Goal: Navigation & Orientation: Understand site structure

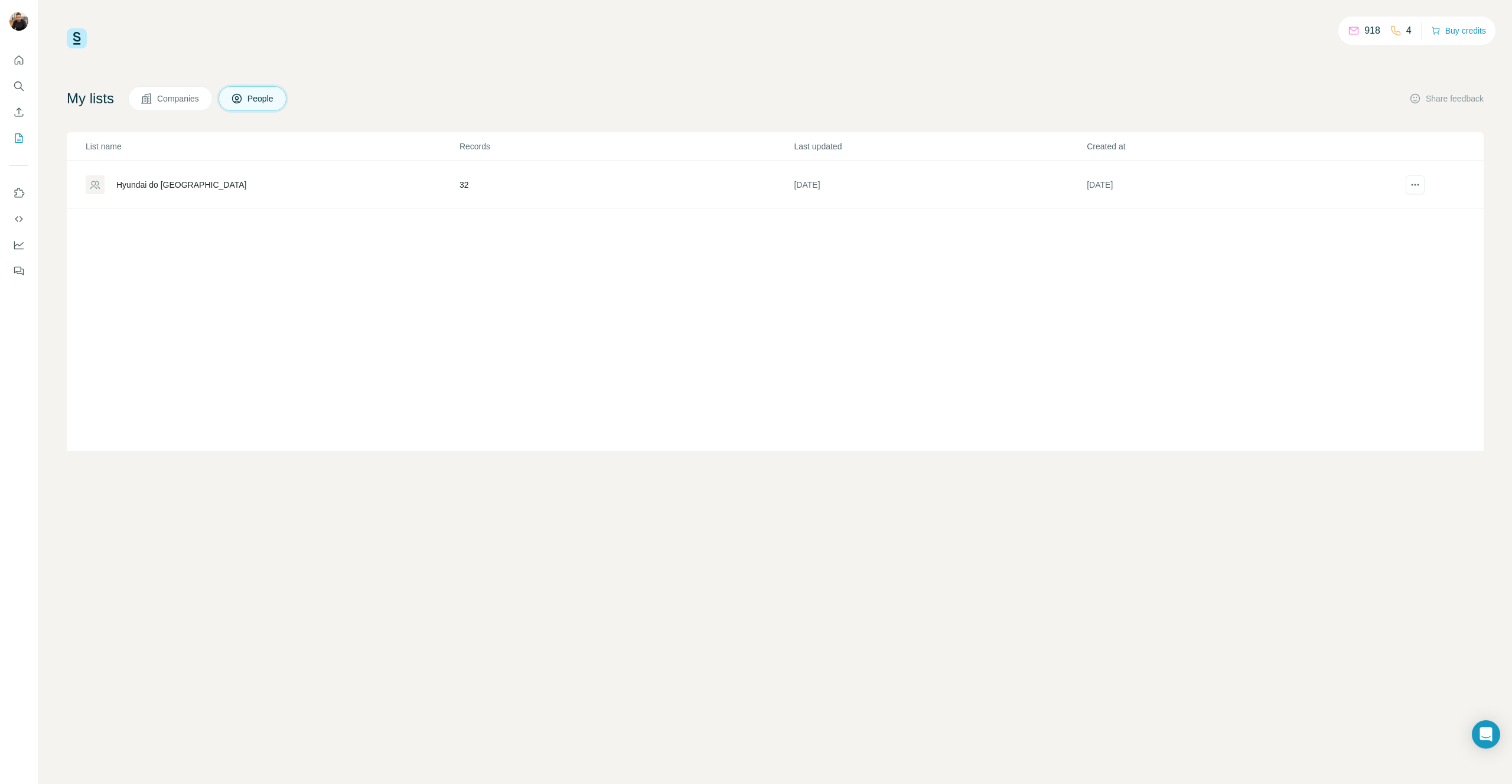
click at [111, 95] on h4 "My lists" at bounding box center [90, 99] width 47 height 19
click at [89, 99] on h4 "My lists" at bounding box center [90, 99] width 47 height 19
click at [72, 38] on img at bounding box center [77, 39] width 20 height 20
click at [17, 63] on icon "Quick start" at bounding box center [18, 60] width 12 height 12
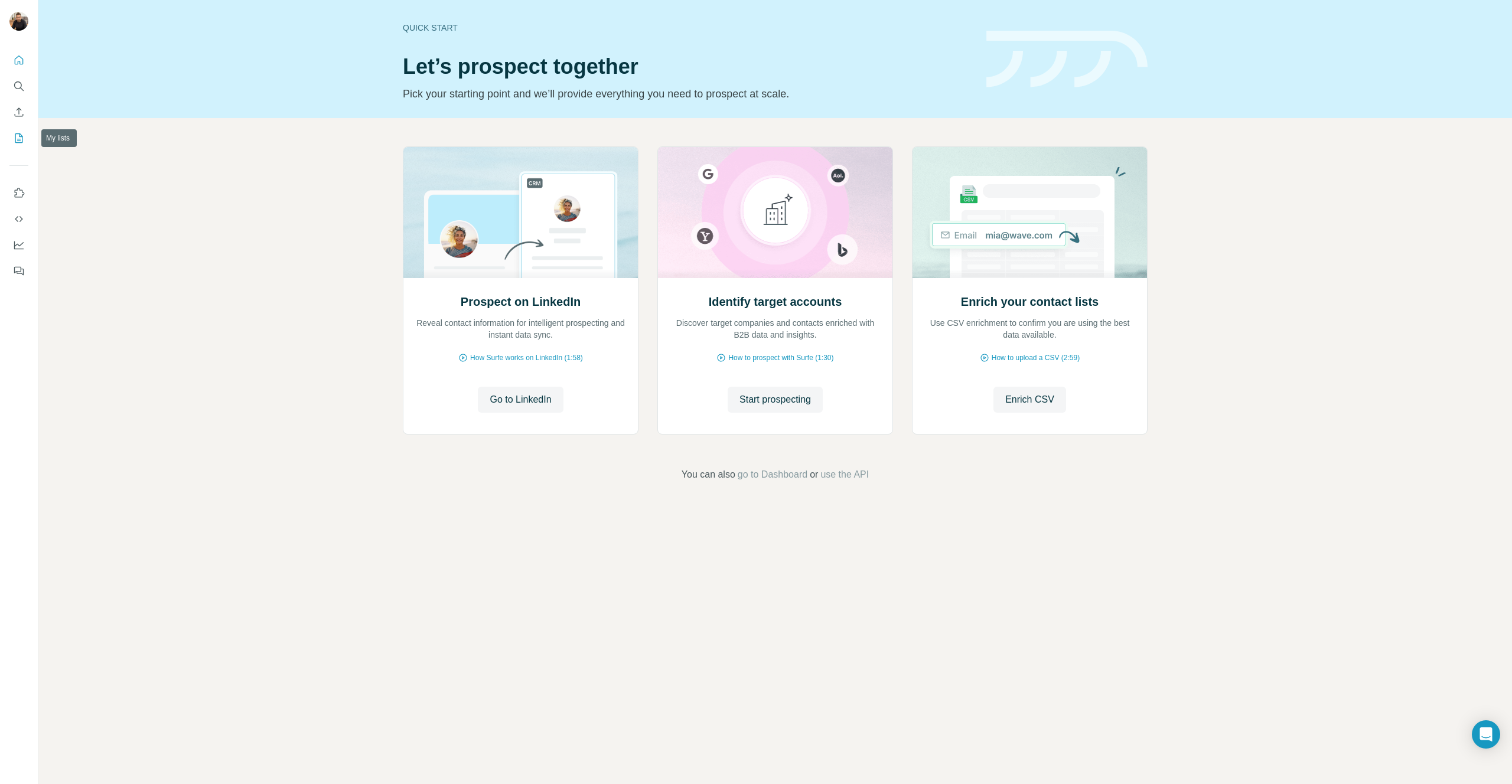
click at [27, 146] on button "My lists" at bounding box center [19, 137] width 19 height 21
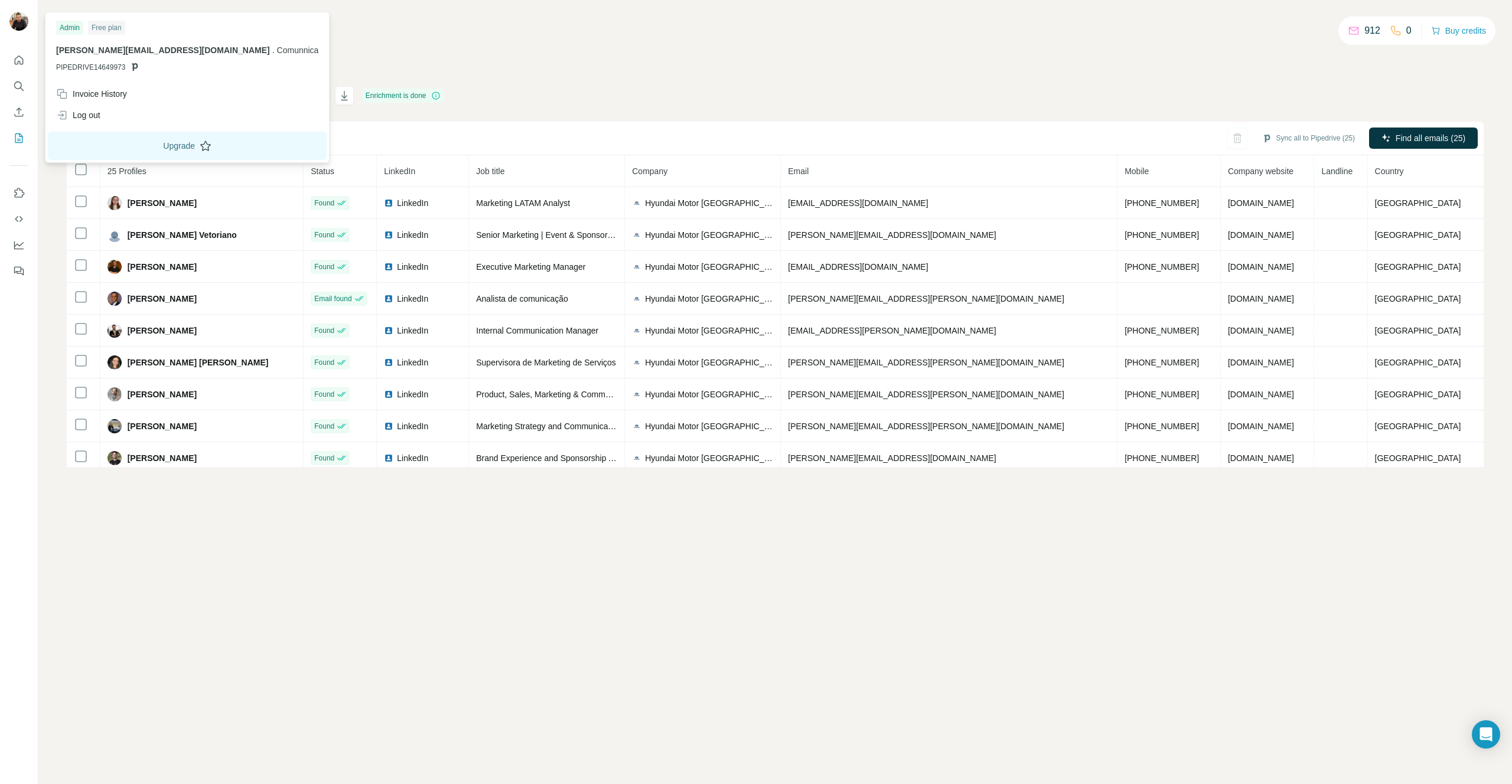
click at [124, 142] on button "Upgrade" at bounding box center [187, 146] width 279 height 29
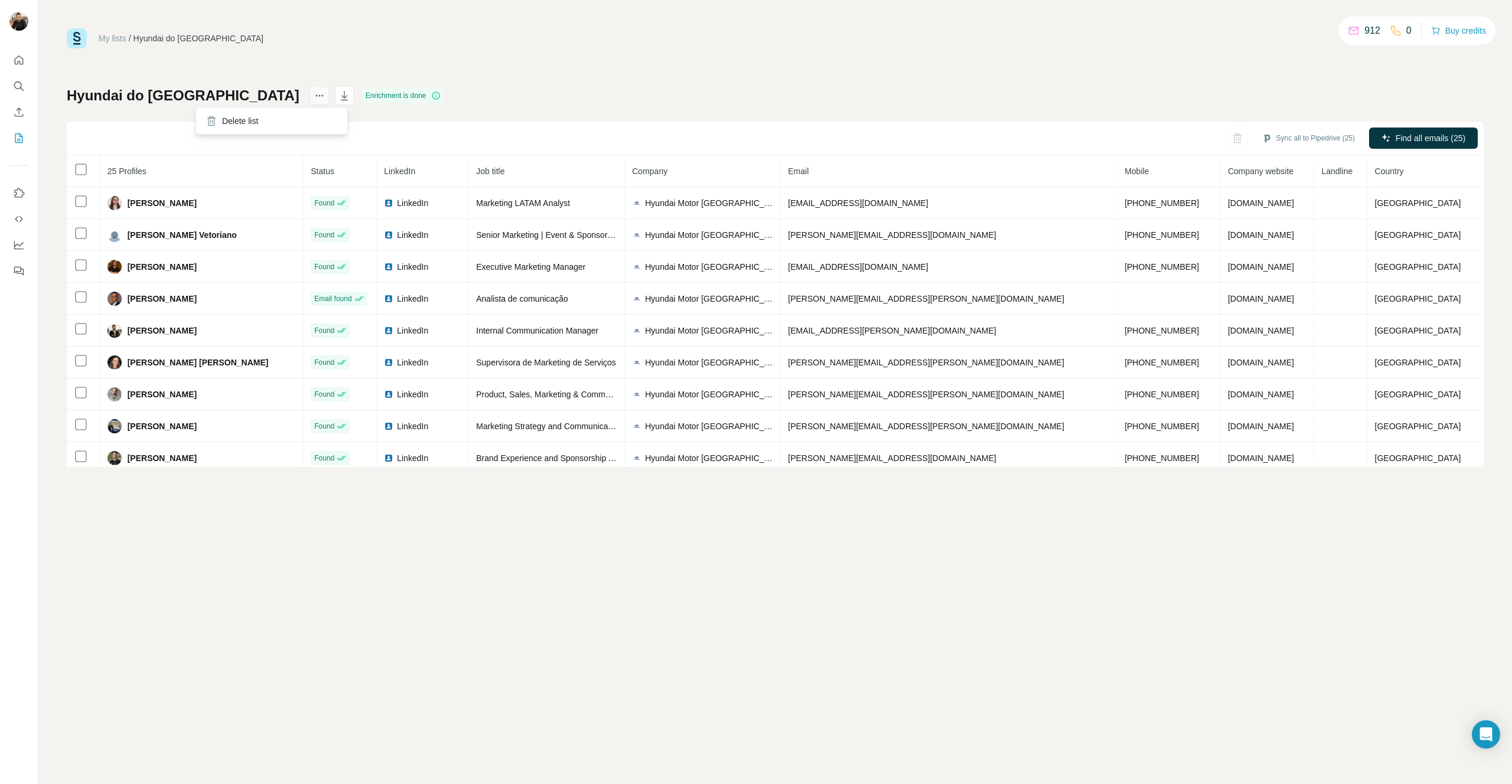
click at [314, 94] on icon "actions" at bounding box center [319, 95] width 12 height 12
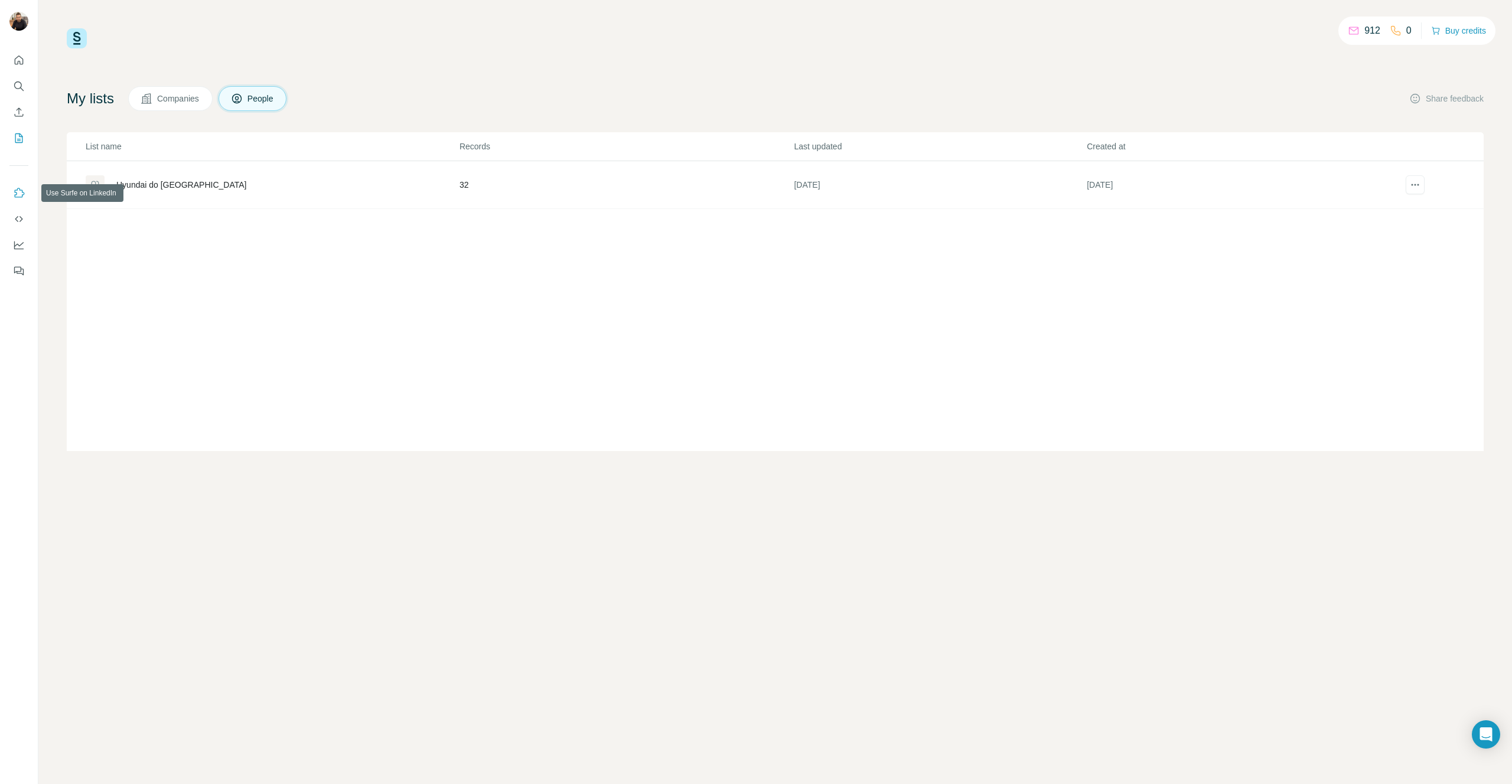
click at [20, 193] on icon "Use Surfe on LinkedIn" at bounding box center [18, 193] width 12 height 12
click at [17, 134] on icon "My lists" at bounding box center [18, 137] width 12 height 12
click at [150, 29] on div "912 0 Buy credits" at bounding box center [775, 39] width 1417 height 20
click at [121, 63] on div "912 0 Buy credits My lists Companies People Share feedback List name Records La…" at bounding box center [775, 240] width 1417 height 423
click at [20, 65] on icon "Quick start" at bounding box center [18, 60] width 12 height 12
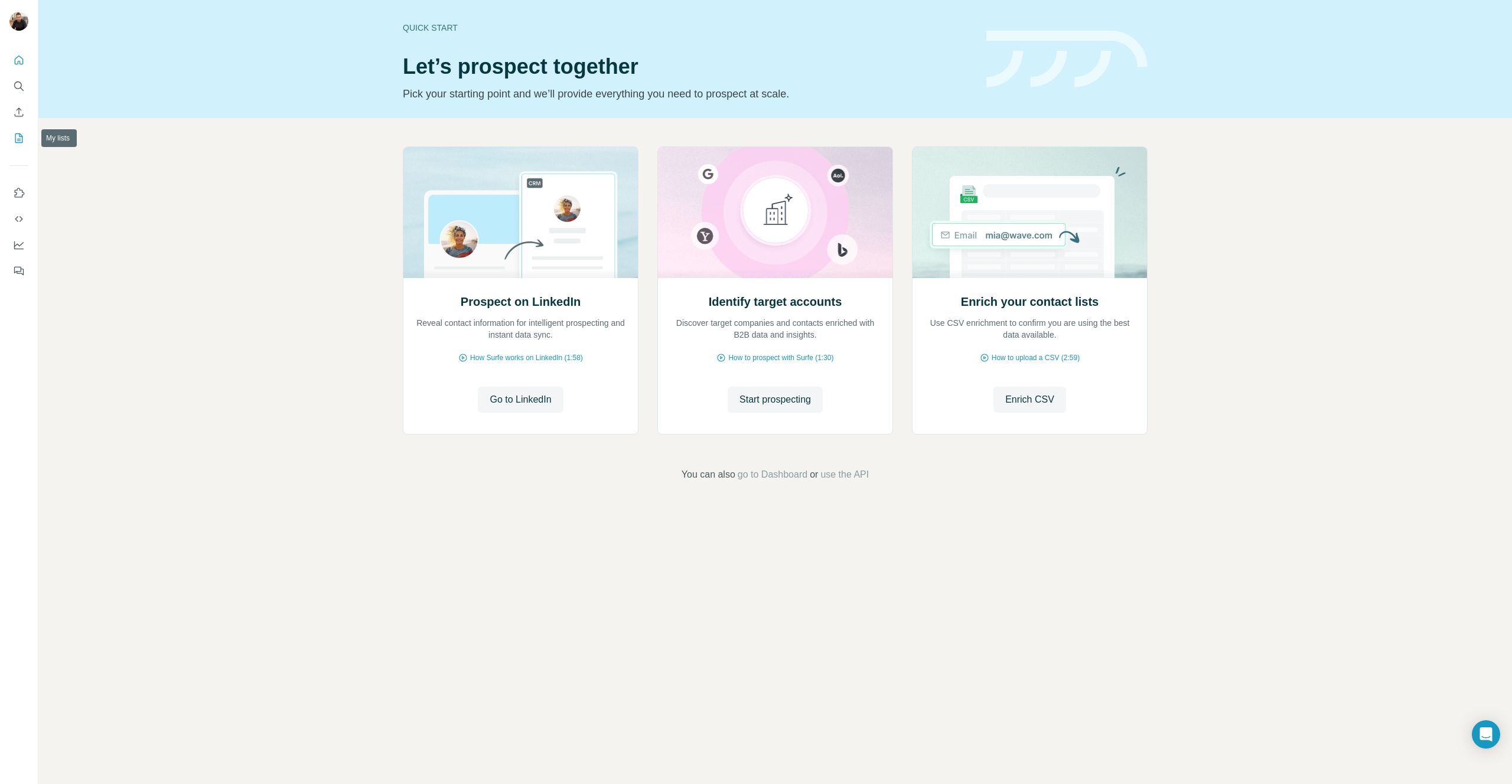
click at [20, 137] on icon "My lists" at bounding box center [18, 137] width 12 height 12
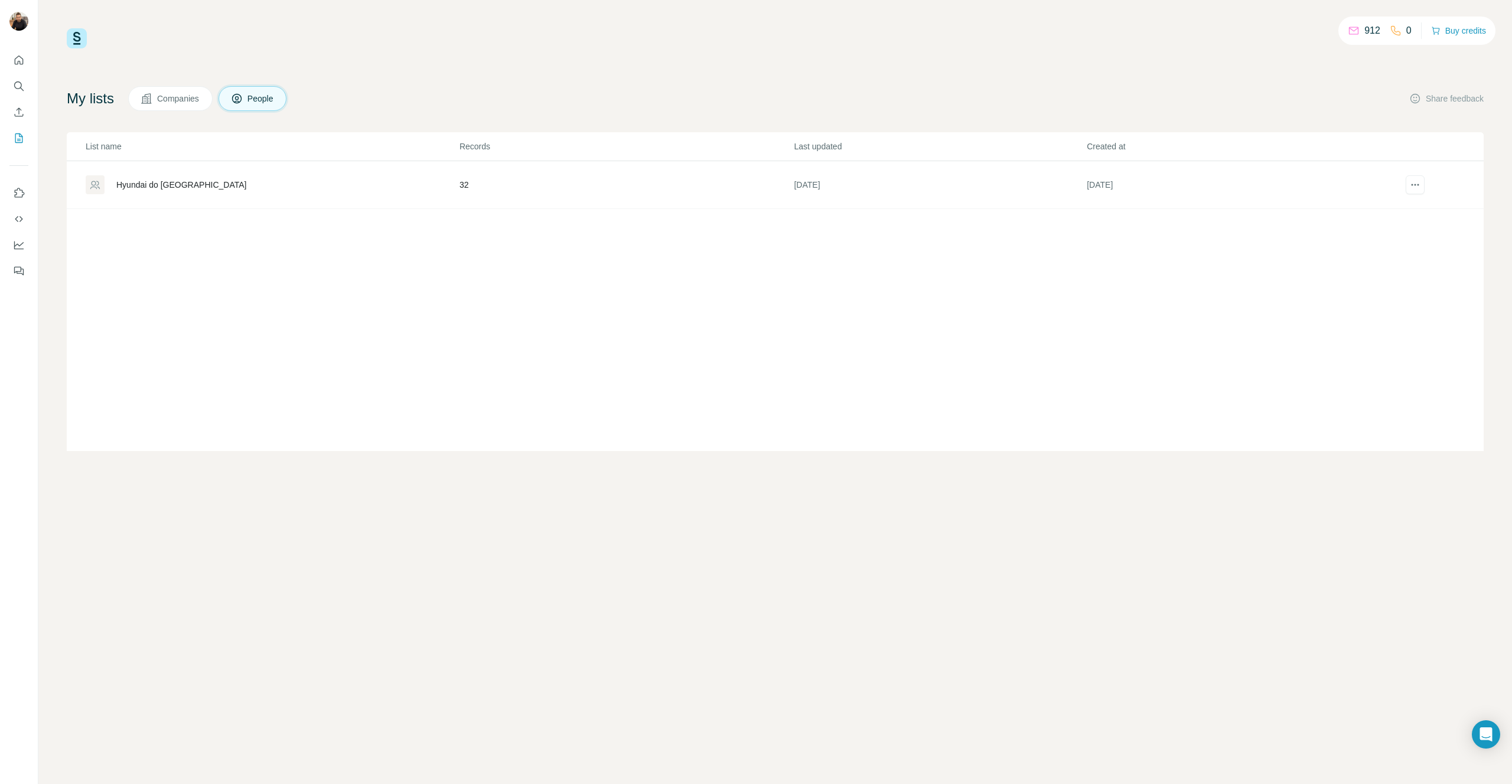
click at [187, 97] on span "Companies" at bounding box center [178, 98] width 43 height 12
click at [72, 30] on img at bounding box center [77, 39] width 20 height 20
click at [268, 99] on span "People" at bounding box center [261, 98] width 27 height 12
click at [11, 56] on button "Quick start" at bounding box center [19, 60] width 19 height 21
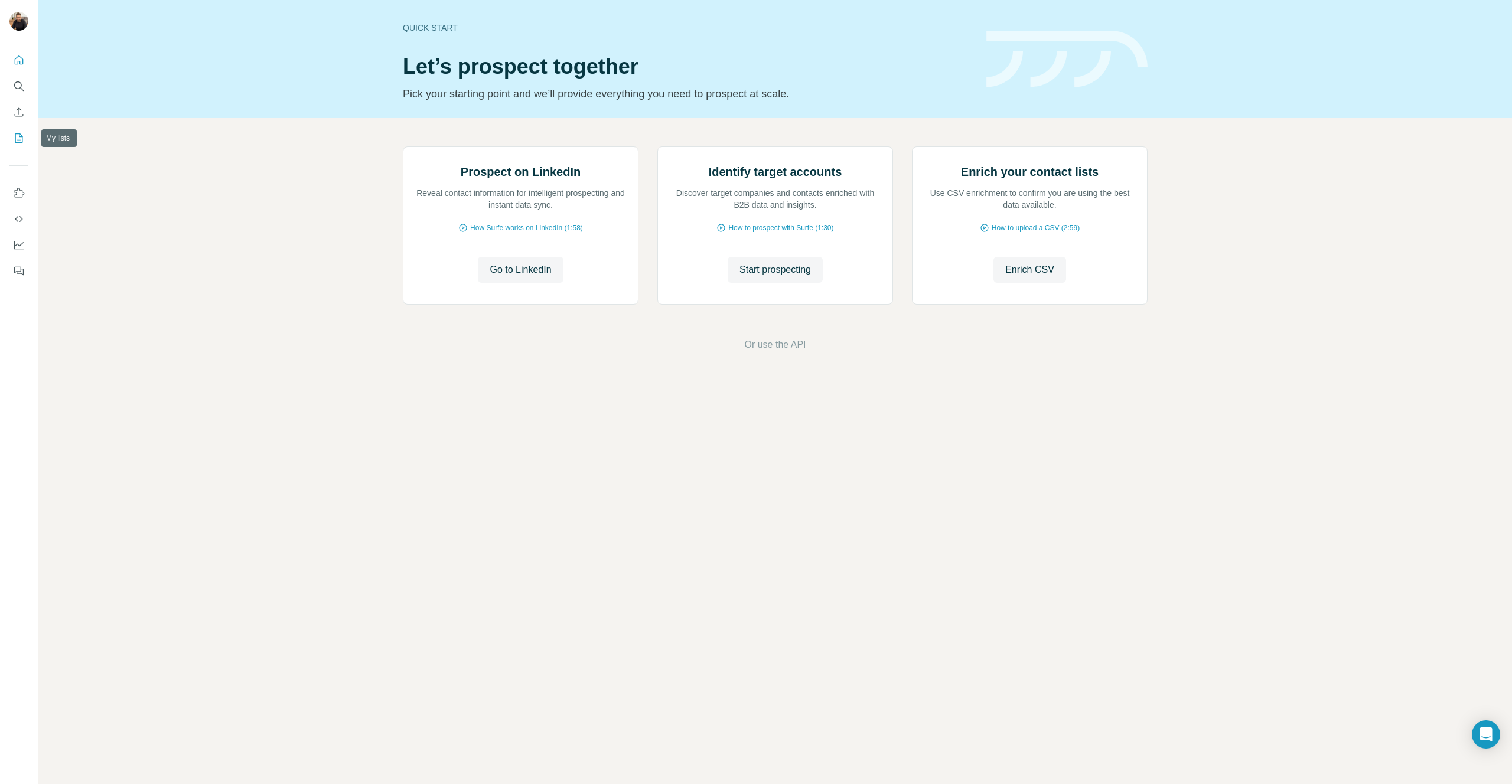
click at [18, 142] on icon "My lists" at bounding box center [18, 137] width 12 height 12
